Goal: Transaction & Acquisition: Purchase product/service

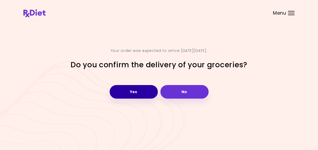
click at [135, 92] on button "Yes" at bounding box center [134, 92] width 48 height 14
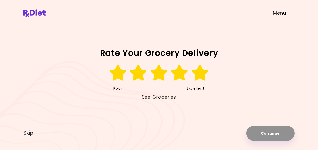
click at [199, 77] on icon at bounding box center [200, 73] width 18 height 16
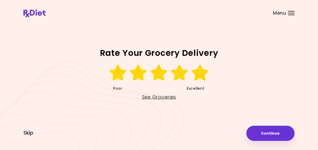
click at [204, 78] on icon at bounding box center [200, 73] width 18 height 16
click at [167, 96] on link "See Groceries" at bounding box center [159, 97] width 34 height 8
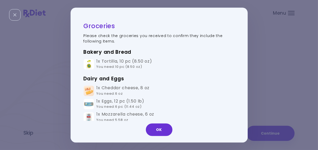
click at [154, 129] on button "OK" at bounding box center [159, 129] width 27 height 13
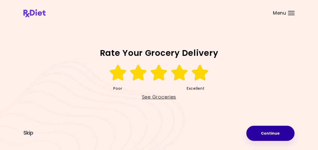
click at [274, 134] on button "Continue" at bounding box center [271, 133] width 48 height 15
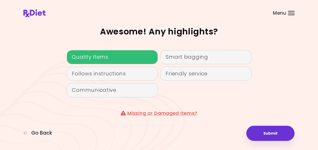
click at [102, 59] on div "Quality items" at bounding box center [112, 57] width 91 height 14
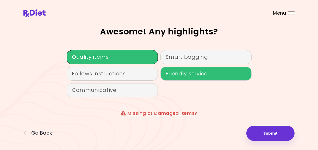
click at [174, 76] on div "Friendly service" at bounding box center [206, 74] width 91 height 14
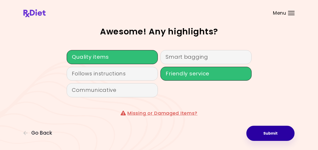
click at [263, 132] on button "Submit" at bounding box center [271, 133] width 48 height 15
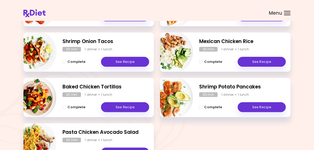
scroll to position [131, 0]
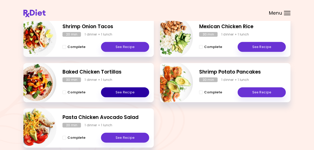
click at [124, 92] on link "See Recipe" at bounding box center [125, 92] width 48 height 10
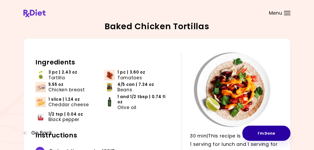
click at [265, 134] on button "I'm Done" at bounding box center [267, 133] width 48 height 15
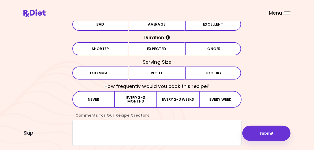
scroll to position [47, 0]
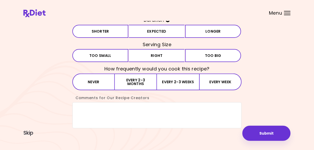
drag, startPoint x: 158, startPoint y: 31, endPoint x: 158, endPoint y: 38, distance: 6.3
click at [158, 34] on button "Expected" at bounding box center [157, 31] width 56 height 13
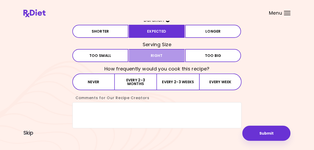
drag, startPoint x: 157, startPoint y: 51, endPoint x: 160, endPoint y: 57, distance: 6.1
click at [159, 56] on button "Right" at bounding box center [157, 55] width 56 height 13
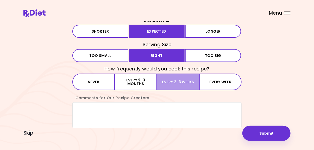
click at [168, 81] on button "Every 2-3 weeks" at bounding box center [178, 82] width 42 height 17
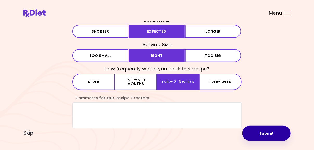
click at [265, 131] on button "Submit" at bounding box center [267, 133] width 48 height 15
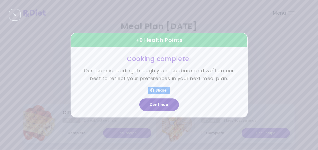
click at [160, 104] on button "Continue" at bounding box center [159, 104] width 40 height 13
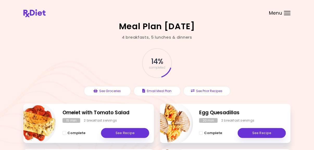
click at [276, 12] on span "Menu" at bounding box center [275, 13] width 13 height 5
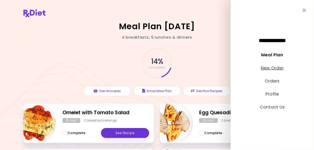
click at [277, 67] on link "New Order" at bounding box center [272, 68] width 23 height 6
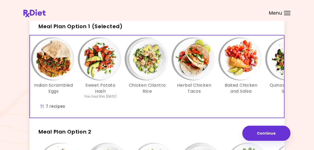
scroll to position [0, 8]
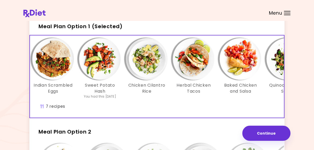
click at [99, 85] on h3 "Sweet Potato Hash" at bounding box center [100, 88] width 42 height 12
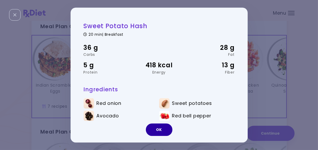
click at [158, 129] on button "OK" at bounding box center [159, 129] width 27 height 13
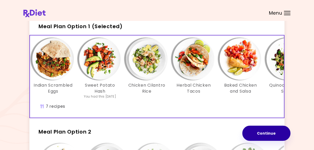
click at [271, 133] on button "Continue" at bounding box center [267, 133] width 48 height 15
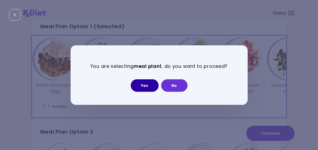
click at [146, 86] on button "Yes" at bounding box center [145, 85] width 28 height 13
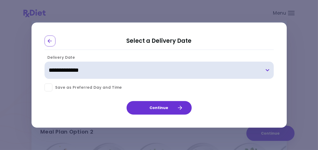
click at [269, 70] on select "**********" at bounding box center [159, 70] width 229 height 17
select select "**********"
click at [45, 62] on select "**********" at bounding box center [159, 70] width 229 height 17
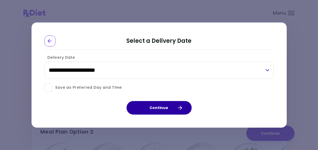
click at [155, 107] on button "Continue" at bounding box center [159, 108] width 65 height 14
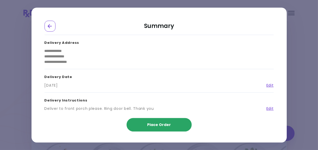
click at [159, 124] on span "Place Order" at bounding box center [159, 124] width 24 height 5
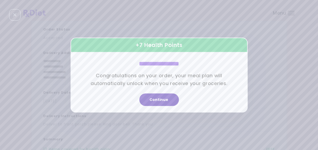
click at [159, 100] on button "Continue" at bounding box center [159, 99] width 40 height 13
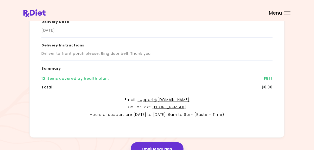
scroll to position [47, 0]
